Goal: Information Seeking & Learning: Learn about a topic

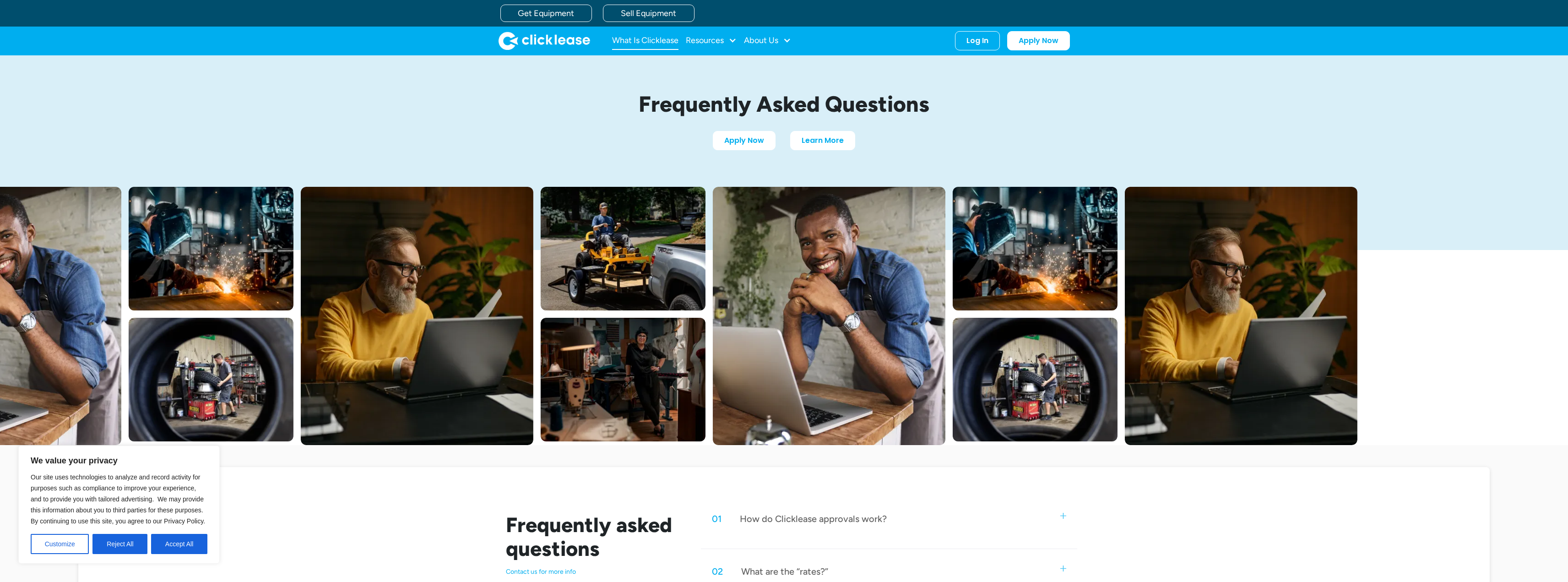
click at [661, 41] on link "What Is Clicklease" at bounding box center [645, 41] width 66 height 18
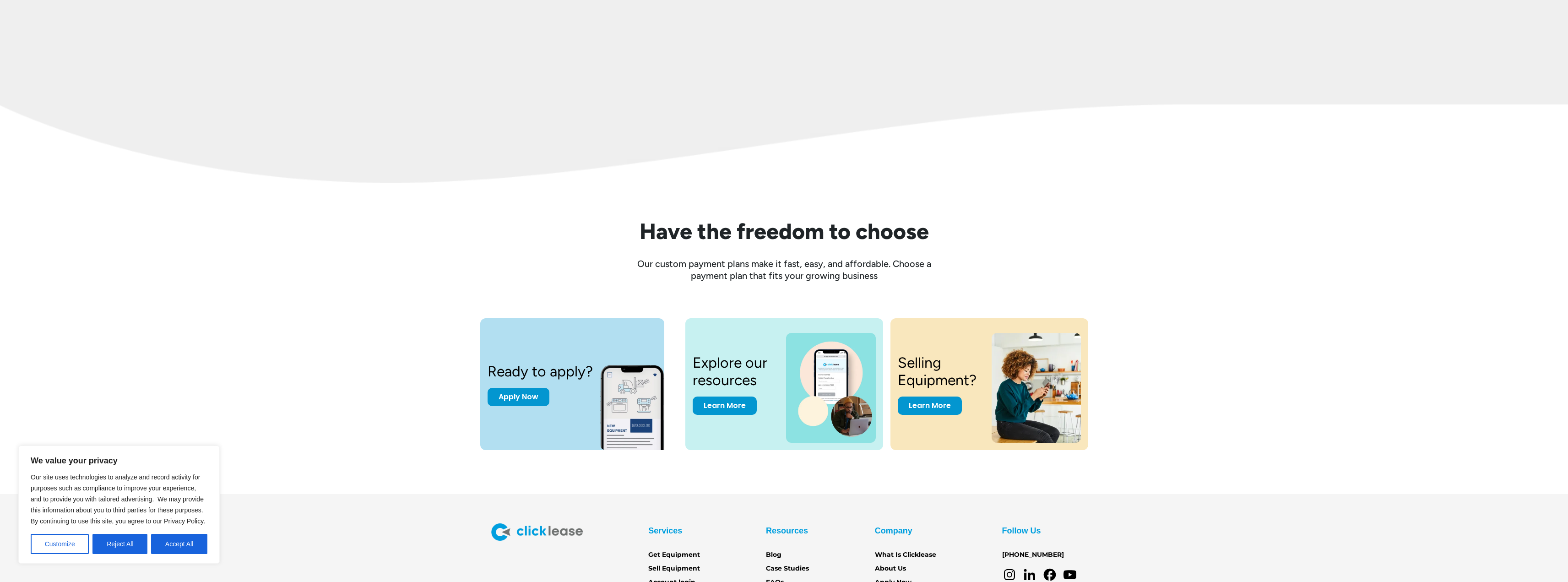
scroll to position [1199, 0]
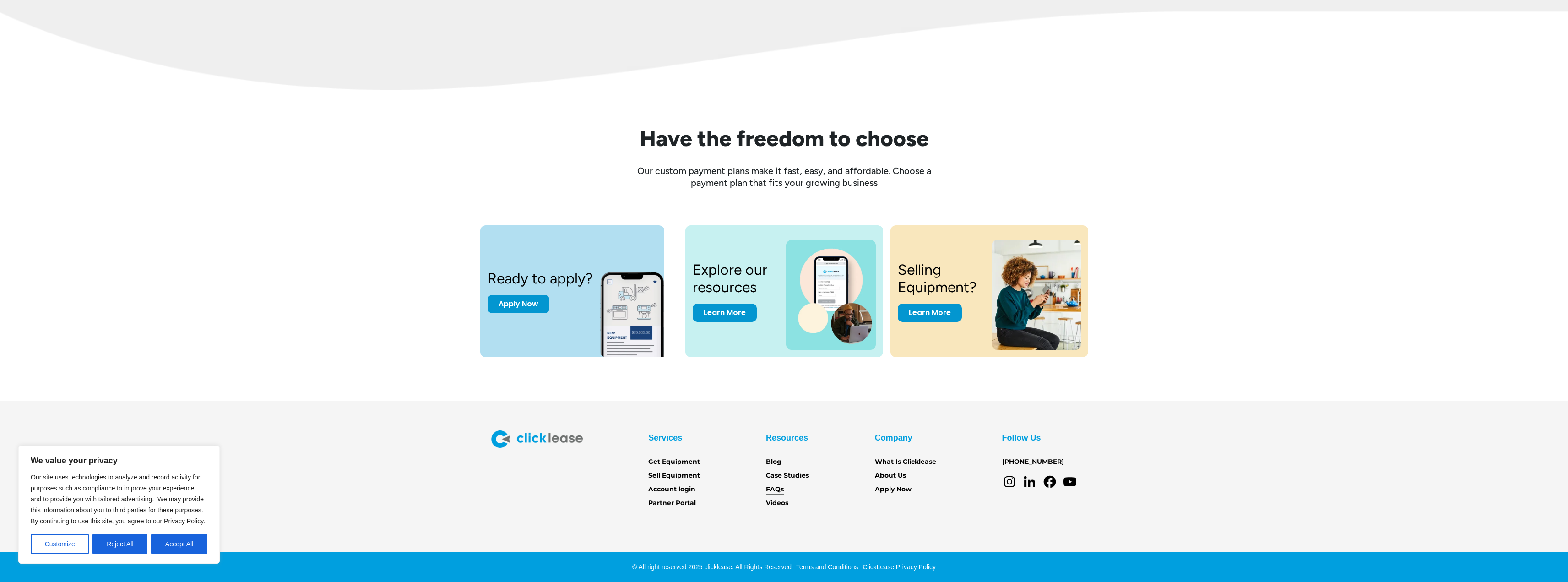
click at [777, 488] on link "FAQs" at bounding box center [775, 490] width 18 height 10
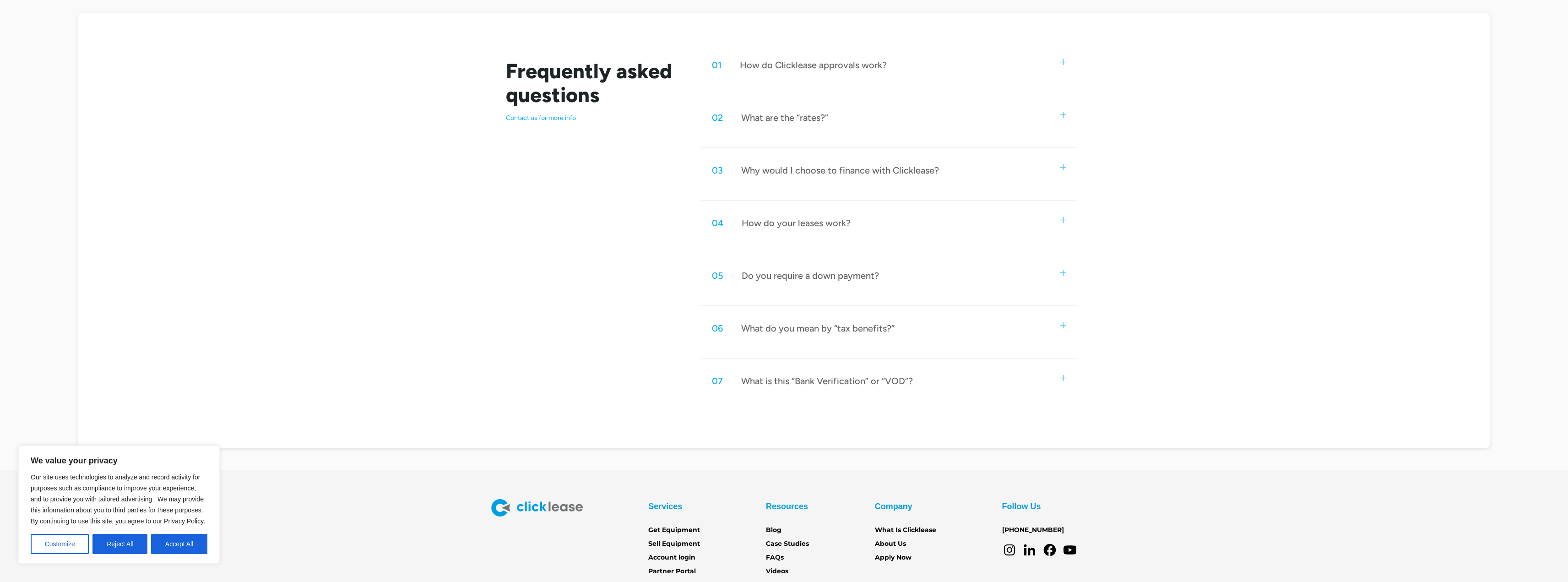
scroll to position [458, 0]
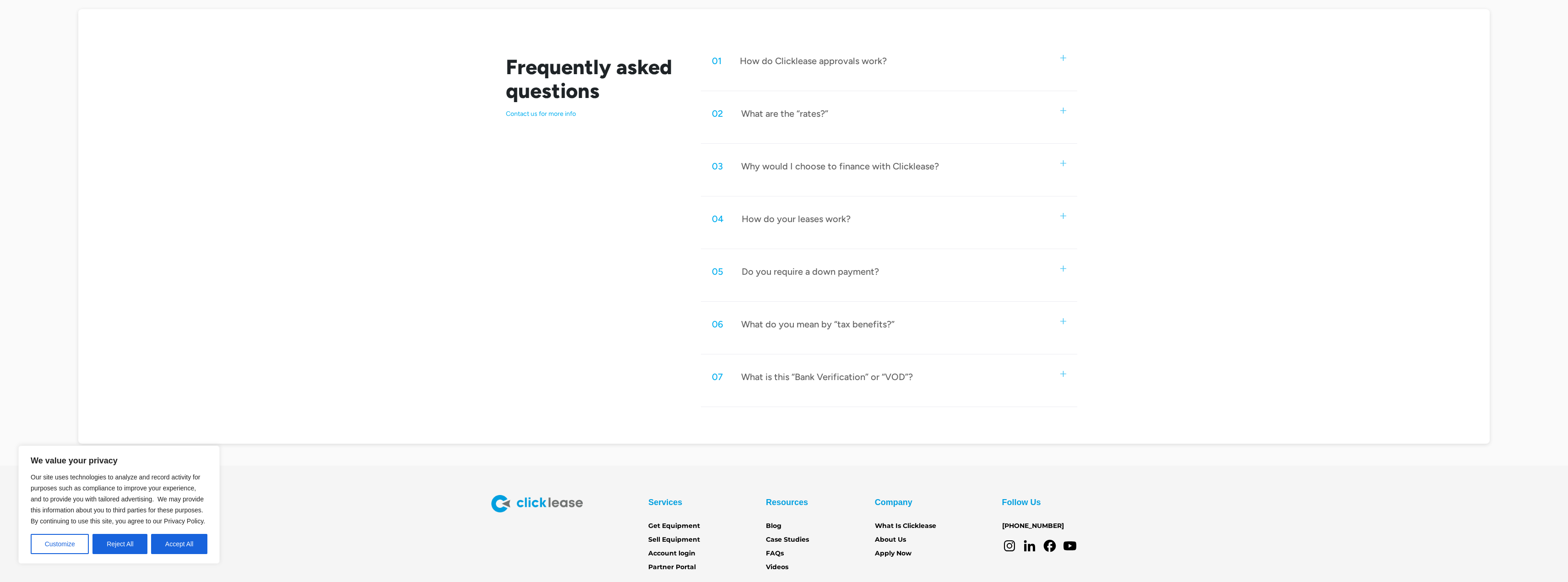
click at [872, 268] on div "Do you require a down payment?" at bounding box center [811, 271] width 138 height 12
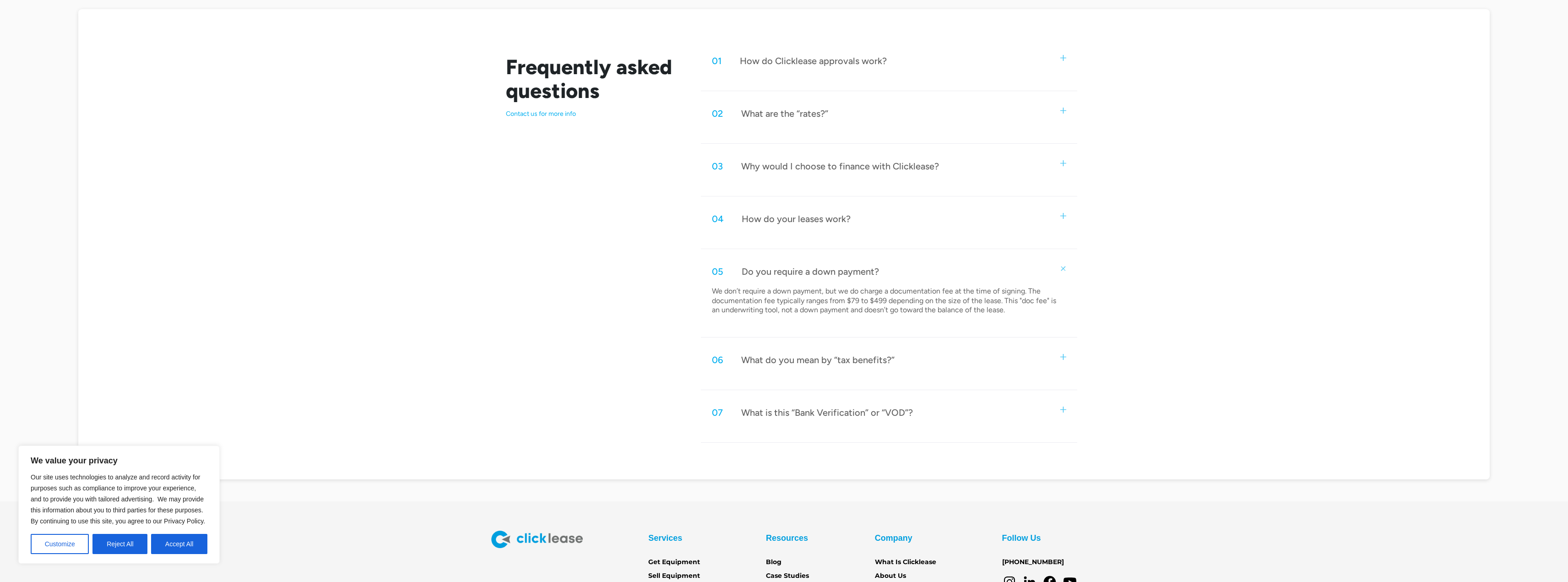
click at [864, 364] on div "What do you mean by “tax benefits?”" at bounding box center [817, 360] width 153 height 12
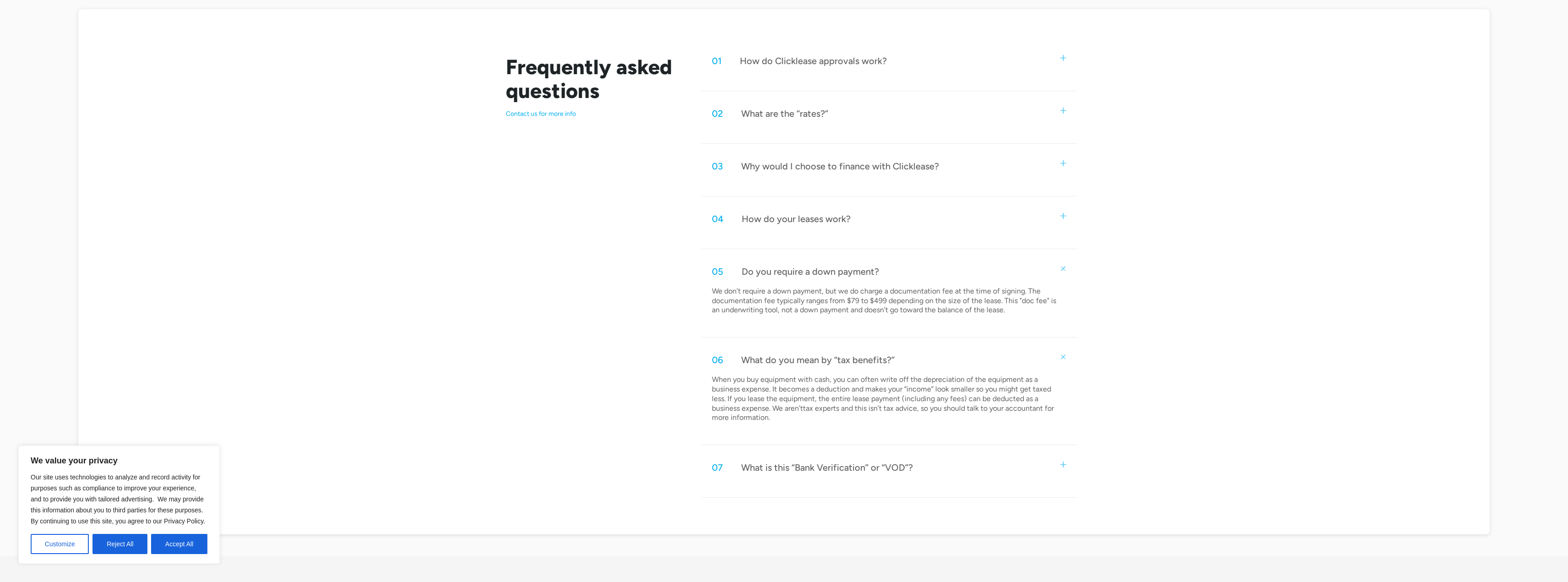
click at [910, 475] on div "07 What is this “Bank Verification” or “VOD”?" at bounding box center [889, 467] width 376 height 30
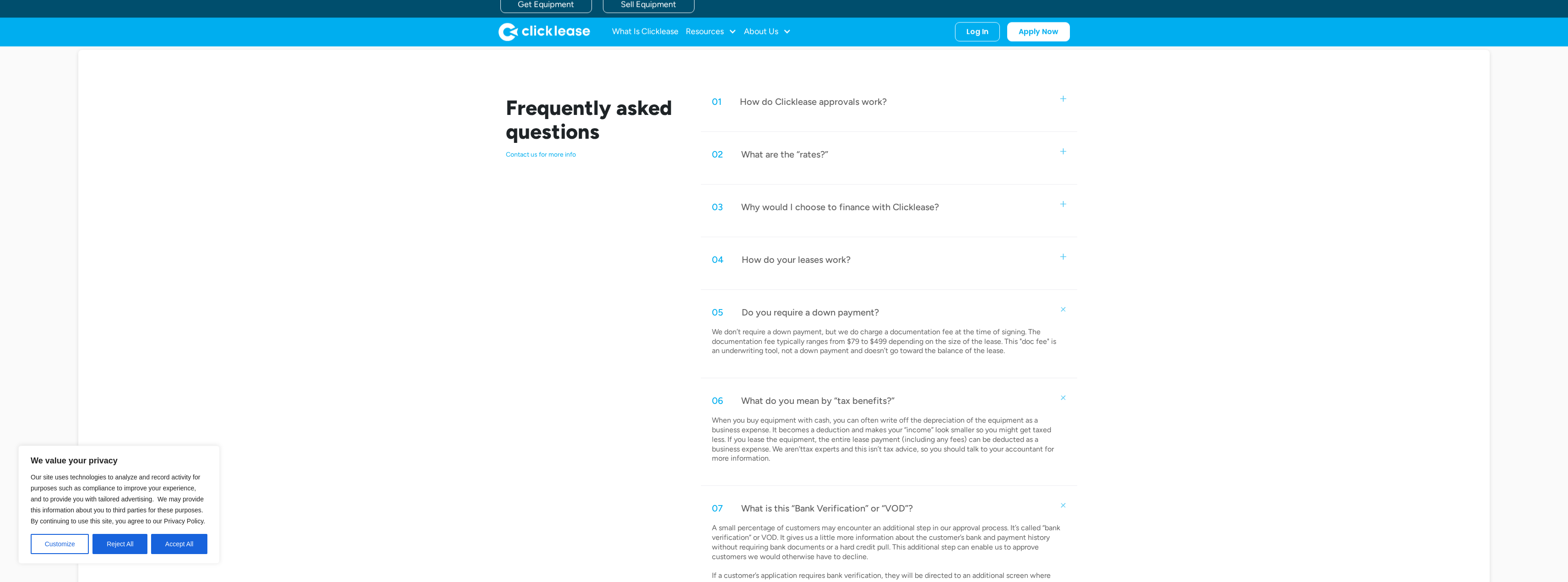
scroll to position [366, 0]
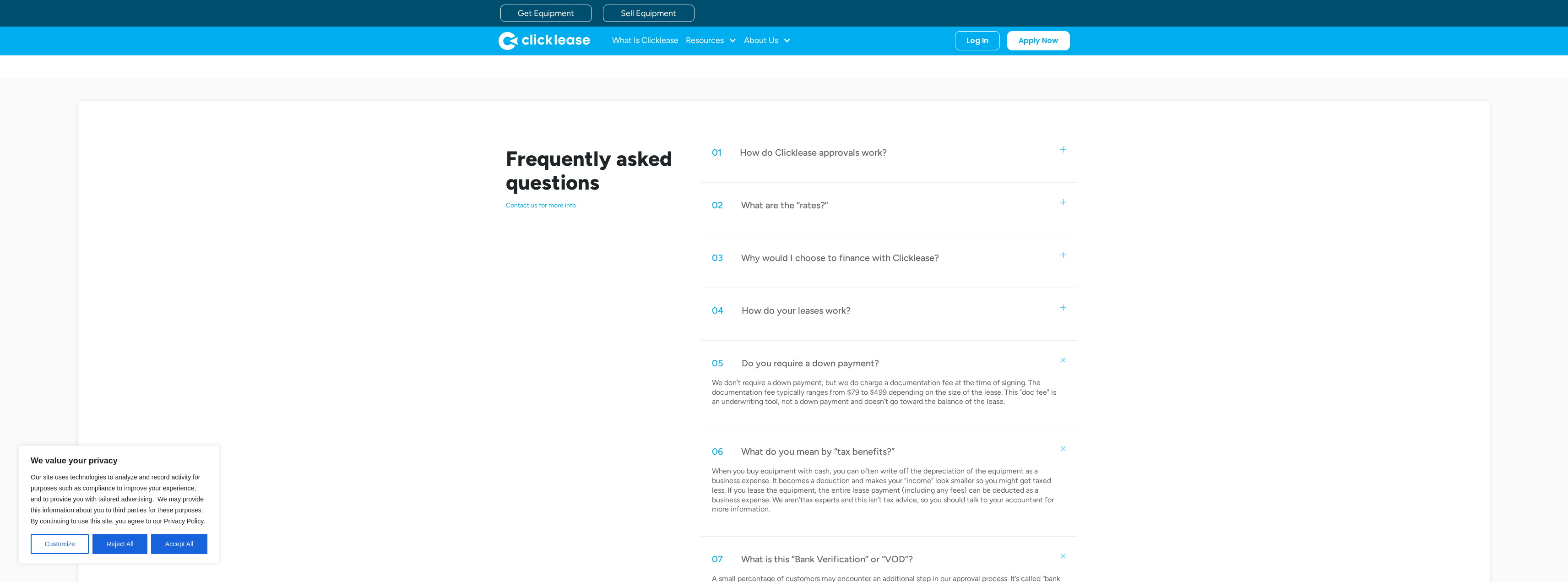
click at [921, 311] on div "04 How do your leases work?" at bounding box center [889, 310] width 376 height 30
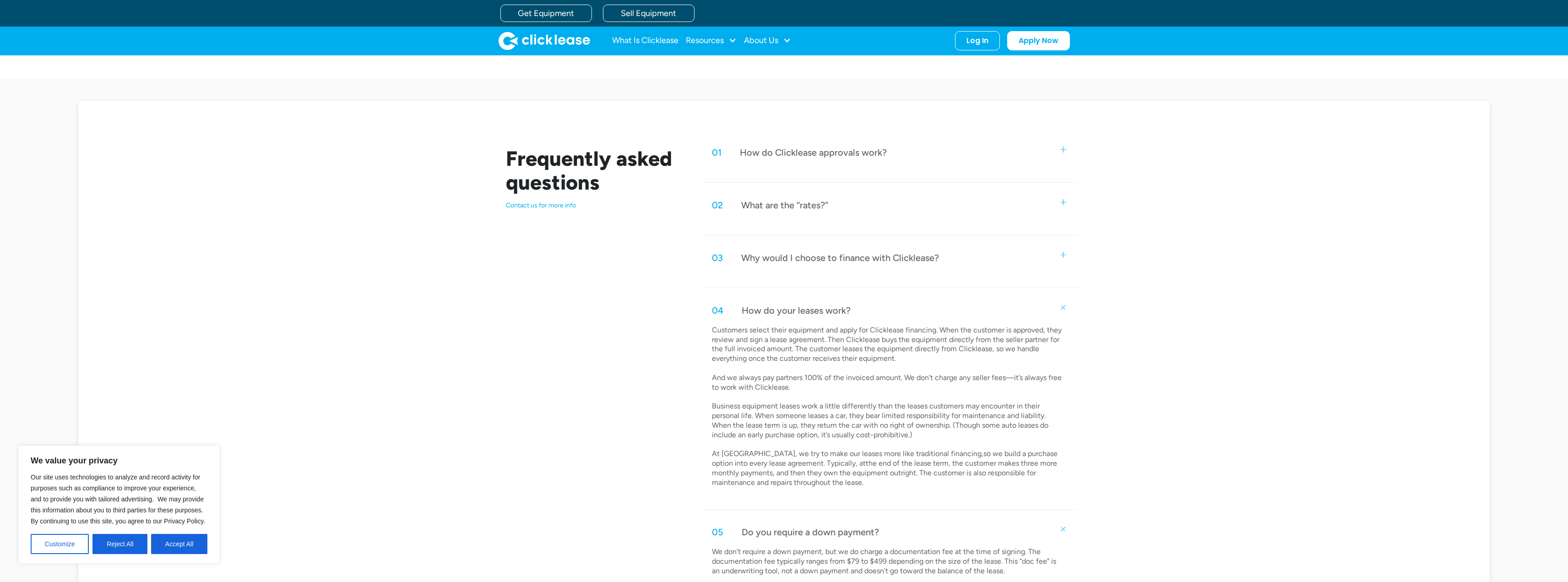
click at [941, 254] on div "03 Why would I choose to finance with Clicklease?" at bounding box center [889, 257] width 376 height 30
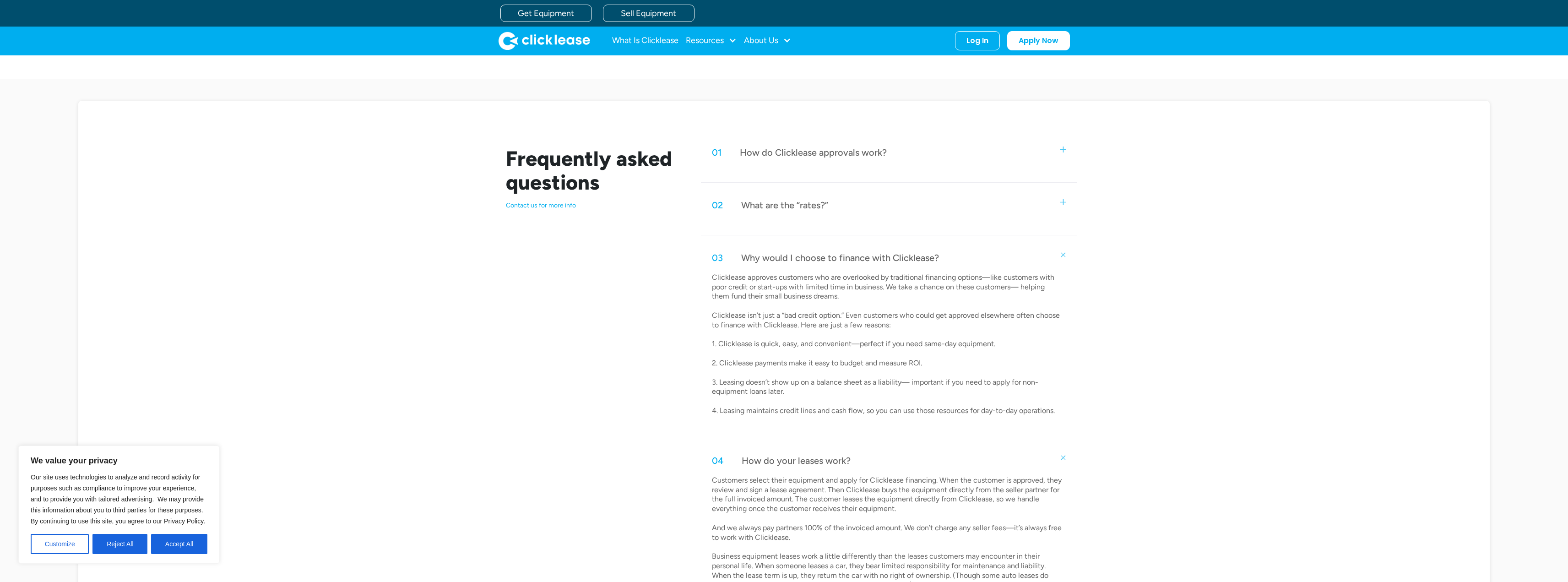
click at [928, 195] on div "02 What are the “rates?”" at bounding box center [889, 205] width 376 height 30
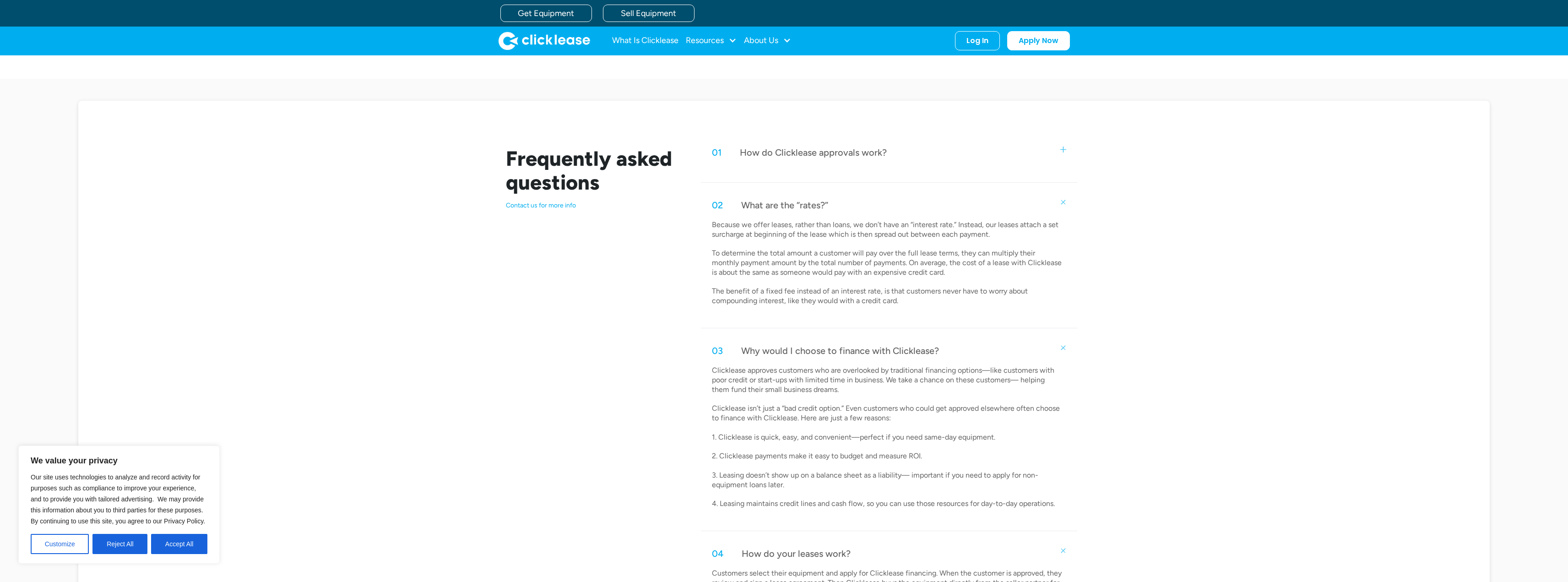
click at [923, 140] on div "01 How do Clicklease approvals work?" at bounding box center [889, 152] width 376 height 30
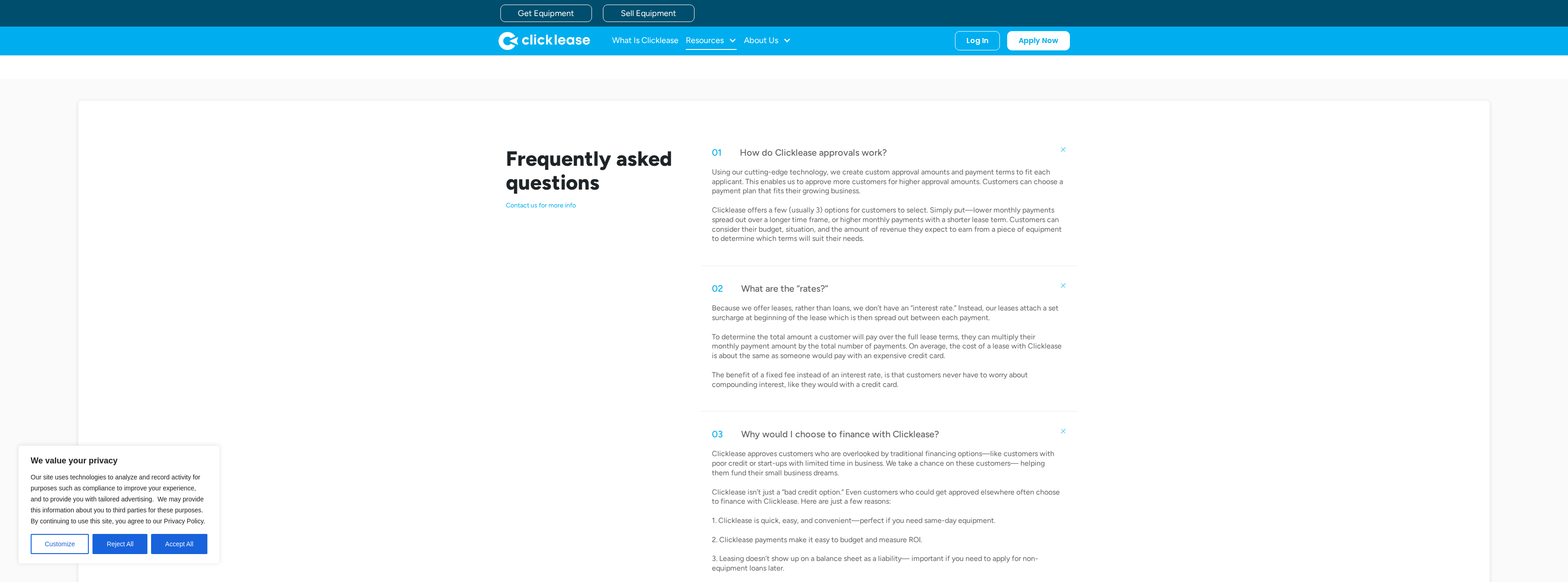
click at [719, 34] on div "Resources" at bounding box center [711, 41] width 51 height 18
click at [719, 65] on link "Blog" at bounding box center [713, 71] width 43 height 17
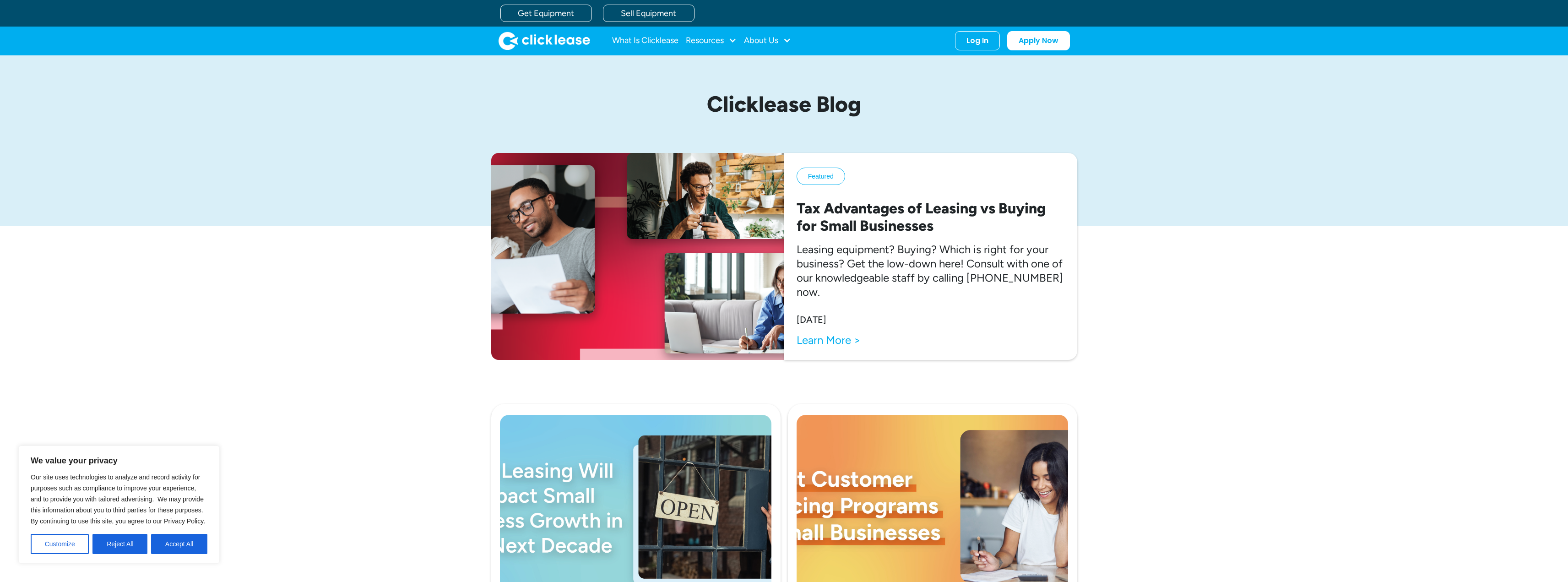
click at [767, 47] on div "About Us" at bounding box center [767, 41] width 47 height 18
click at [770, 73] on link "About Us" at bounding box center [768, 71] width 39 height 17
